Goal: Book appointment/travel/reservation

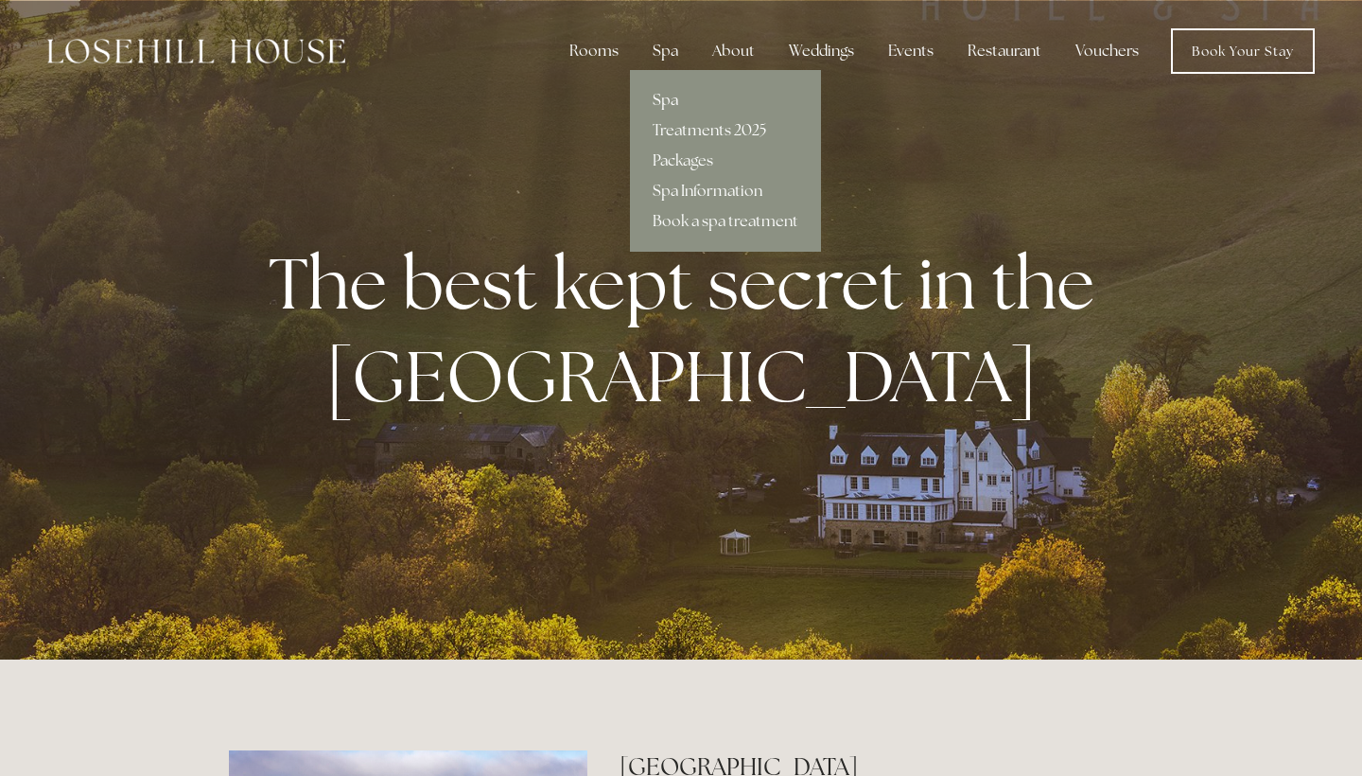
click at [675, 98] on link "Spa" at bounding box center [725, 100] width 191 height 30
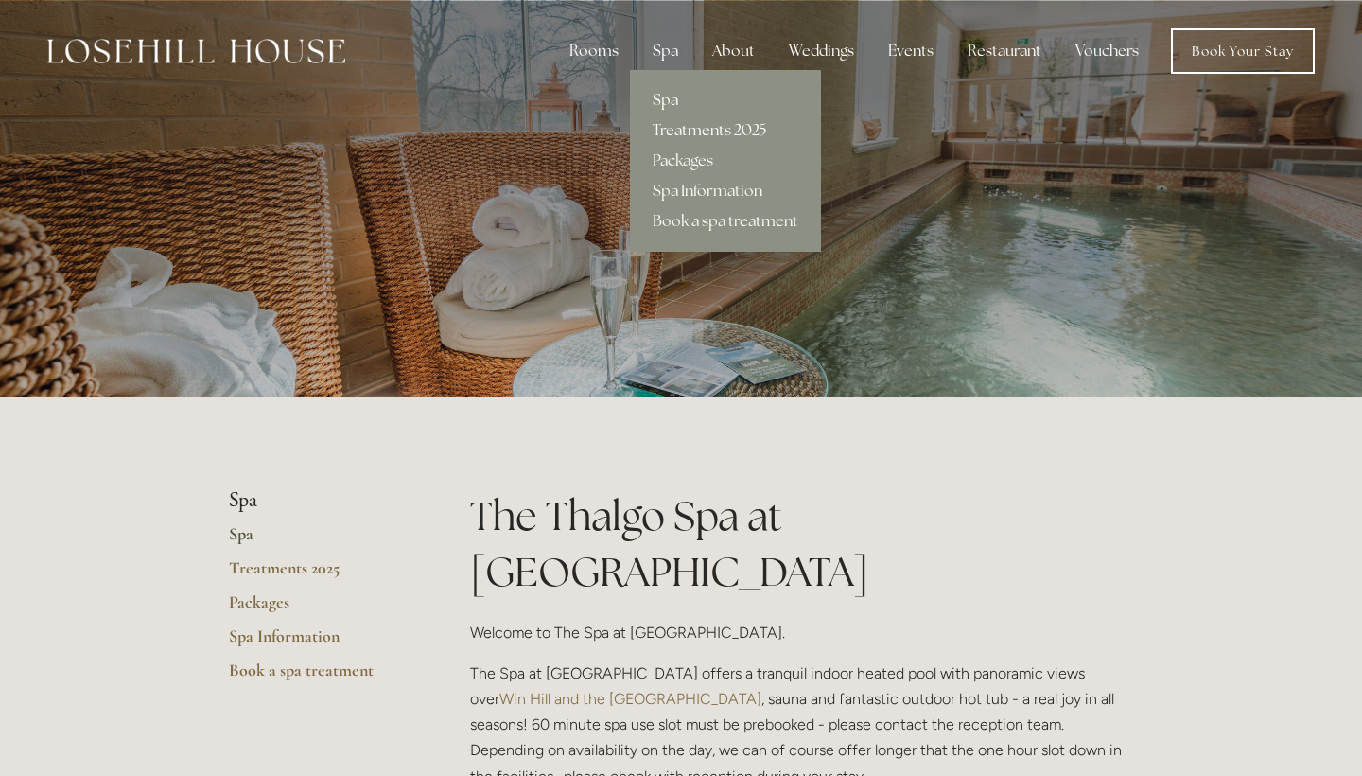
click at [694, 131] on link "Treatments 2025" at bounding box center [725, 130] width 191 height 30
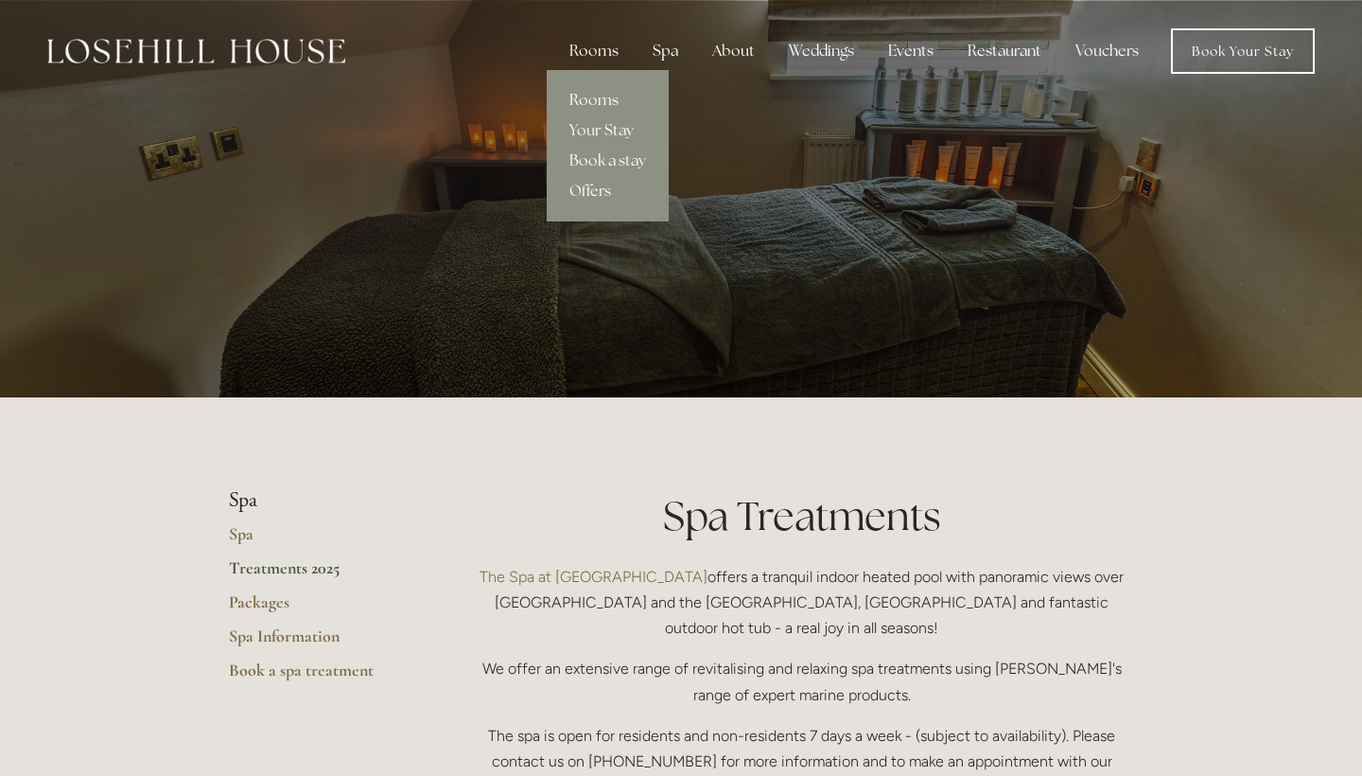
click at [601, 97] on link "Rooms" at bounding box center [608, 100] width 122 height 30
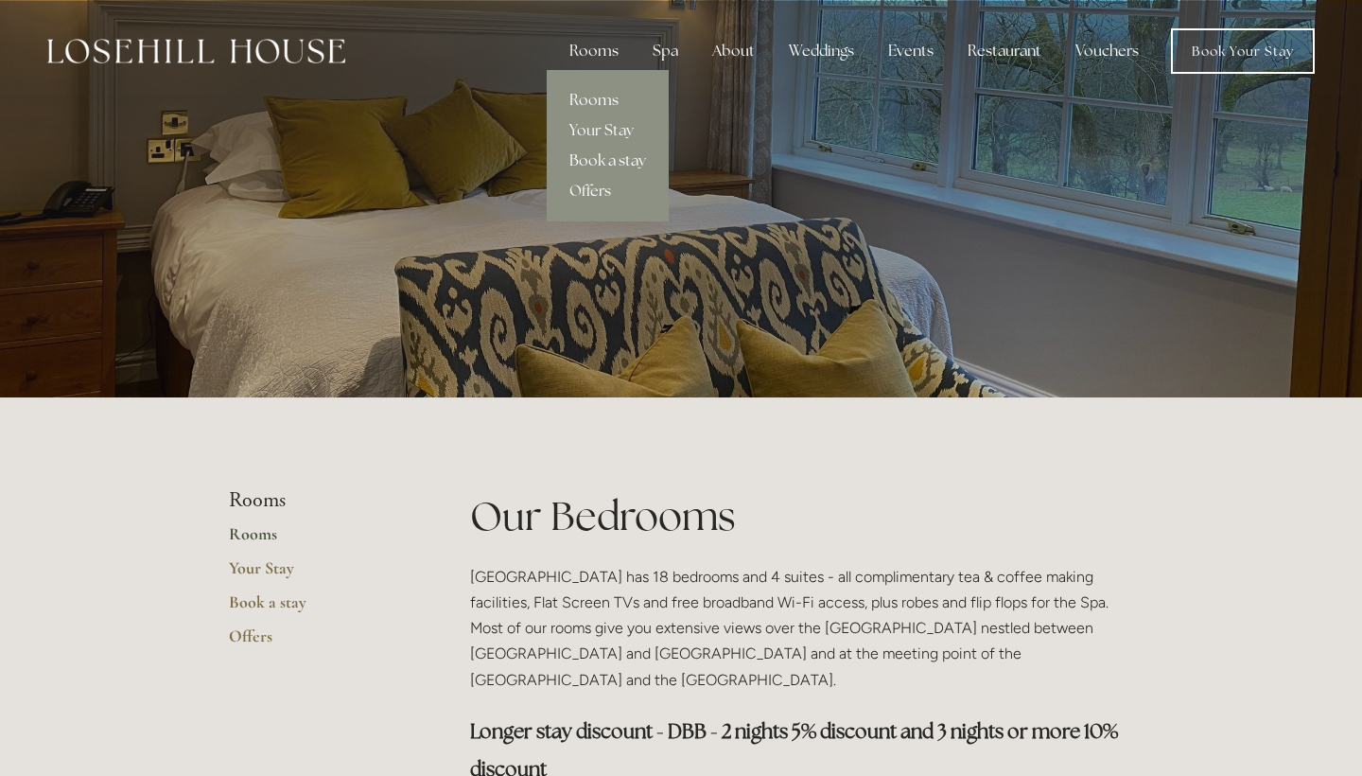
click at [601, 150] on link "Book a stay" at bounding box center [608, 161] width 122 height 30
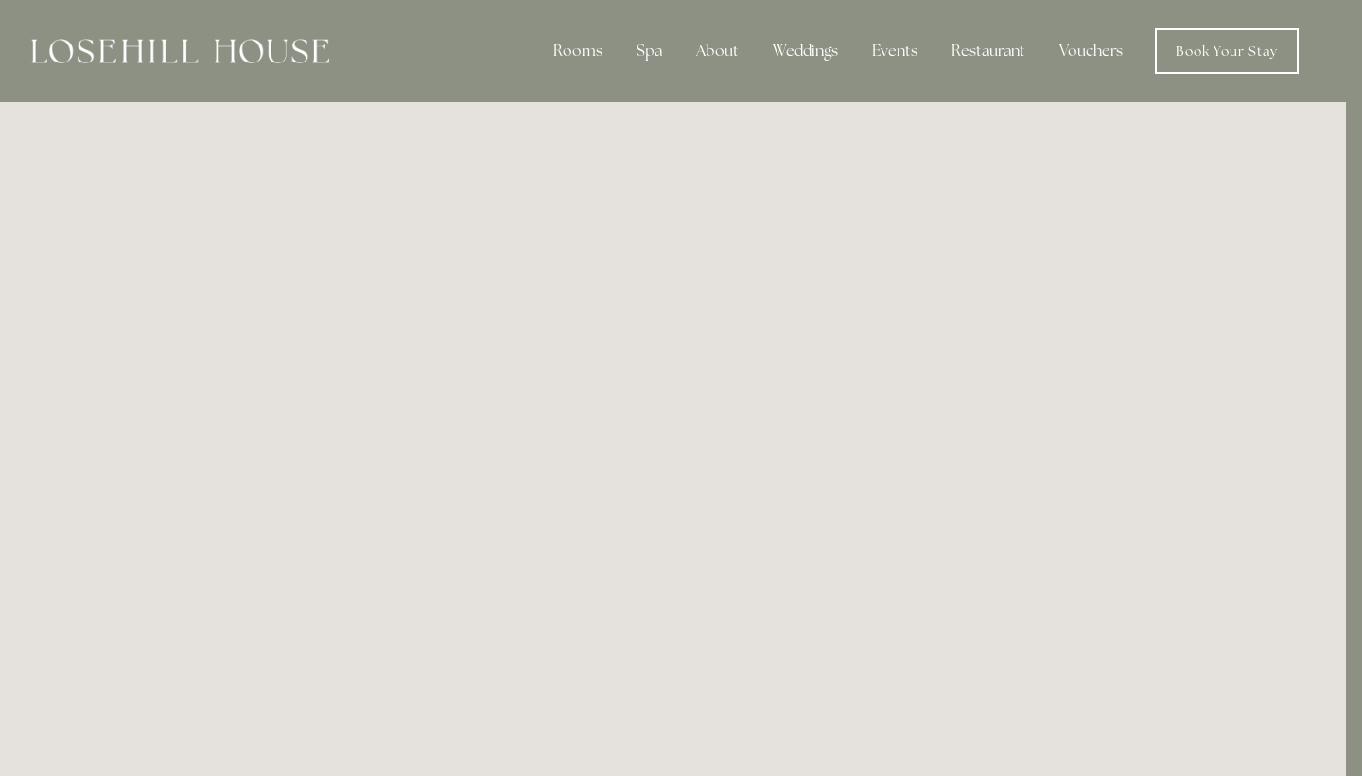
scroll to position [0, 16]
